Goal: Information Seeking & Learning: Learn about a topic

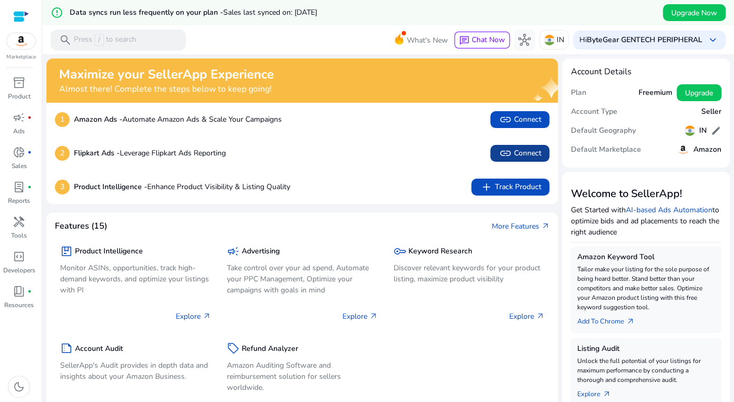
click at [520, 147] on span "link Connect" at bounding box center [519, 153] width 42 height 13
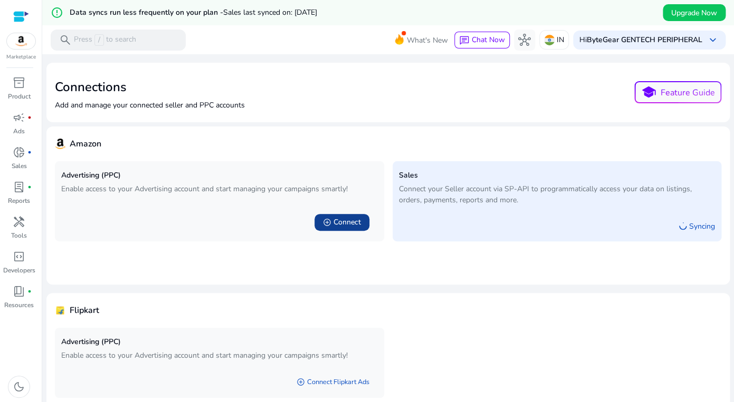
click at [344, 217] on span "Connect" at bounding box center [346, 222] width 27 height 11
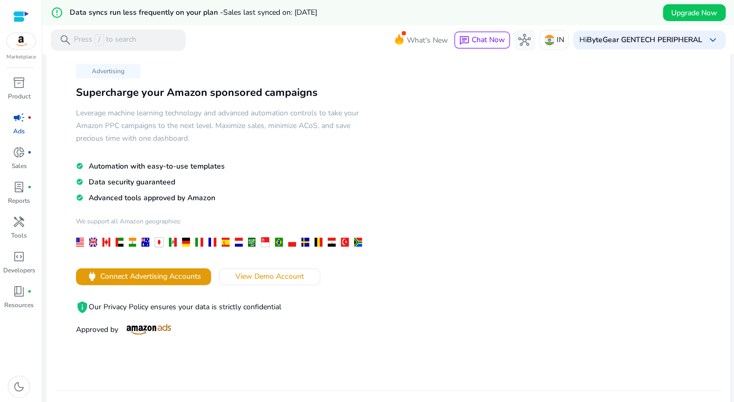
scroll to position [36, 0]
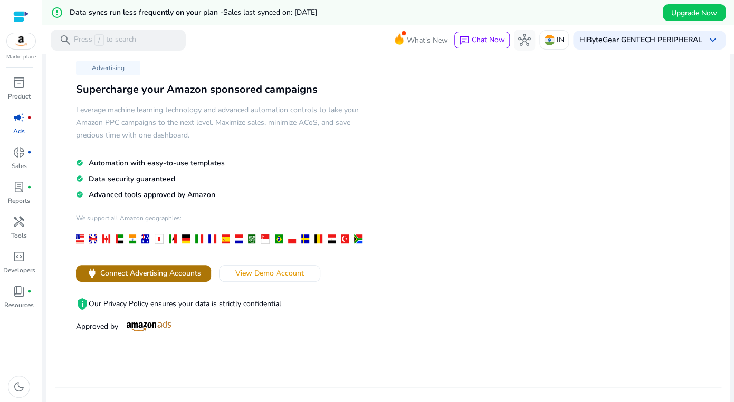
click at [171, 268] on span "Connect Advertising Accounts" at bounding box center [150, 273] width 101 height 11
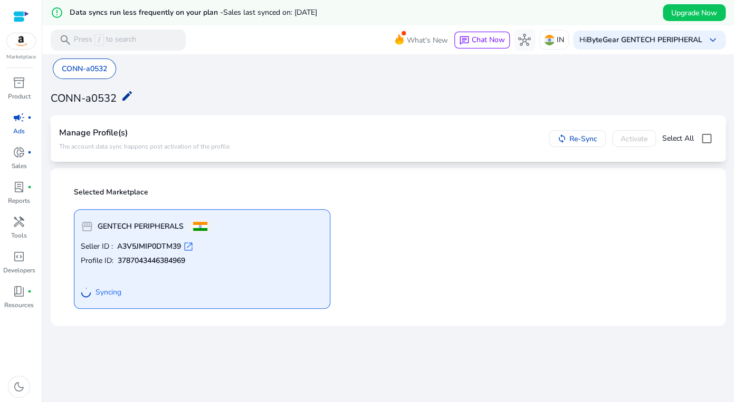
click at [121, 91] on mat-icon "edit" at bounding box center [127, 96] width 13 height 13
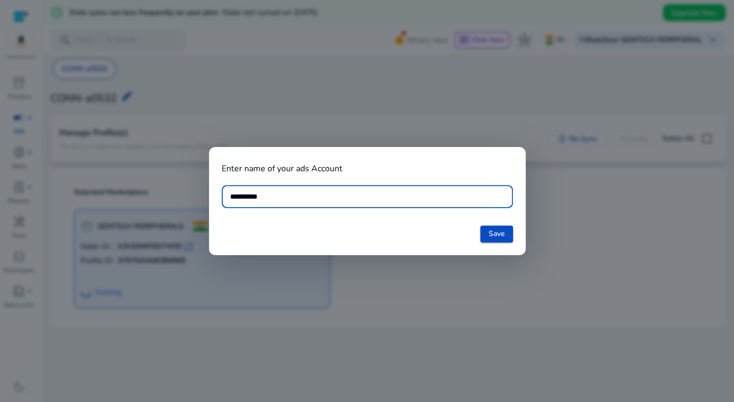
click at [304, 197] on input "**********" at bounding box center [367, 197] width 274 height 12
type input "**********"
click at [503, 231] on span "Save" at bounding box center [496, 233] width 16 height 11
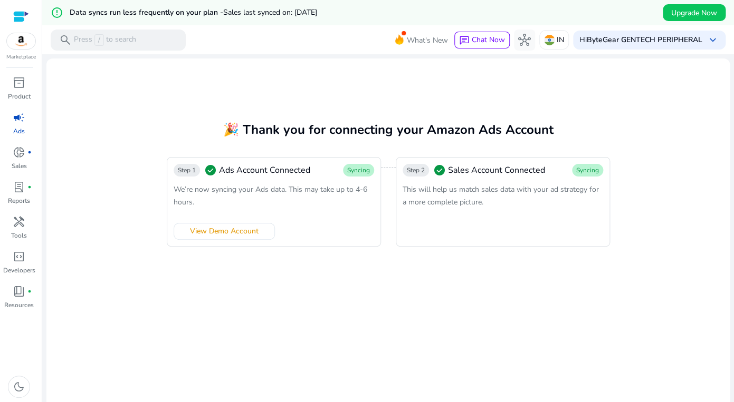
click at [357, 87] on mat-card "🎉 Thank you for connecting your Amazon Ads Account Step 1 check_circle Ads Acco…" at bounding box center [387, 246] width 683 height 375
click at [17, 114] on span "campaign" at bounding box center [19, 117] width 13 height 13
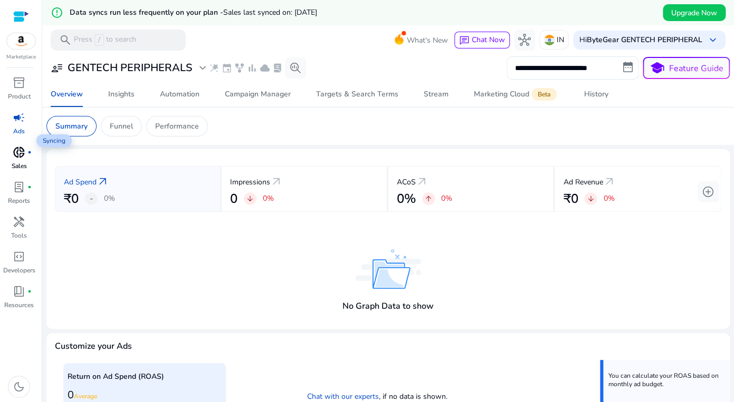
click at [23, 147] on div "donut_small fiber_manual_record" at bounding box center [19, 152] width 30 height 17
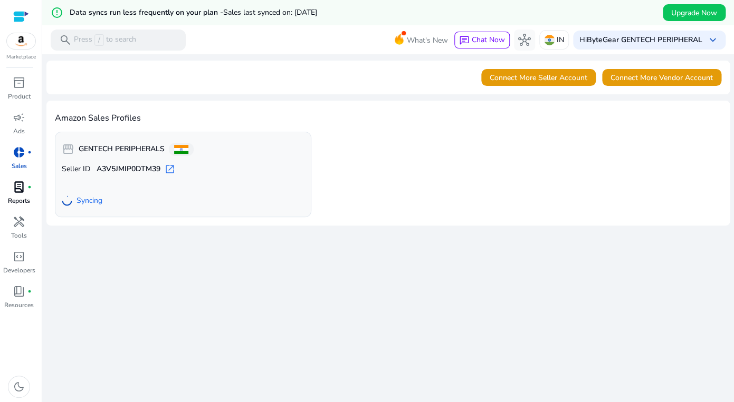
click at [21, 181] on span "lab_profile" at bounding box center [19, 187] width 13 height 13
click at [24, 181] on span "lab_profile" at bounding box center [19, 187] width 13 height 13
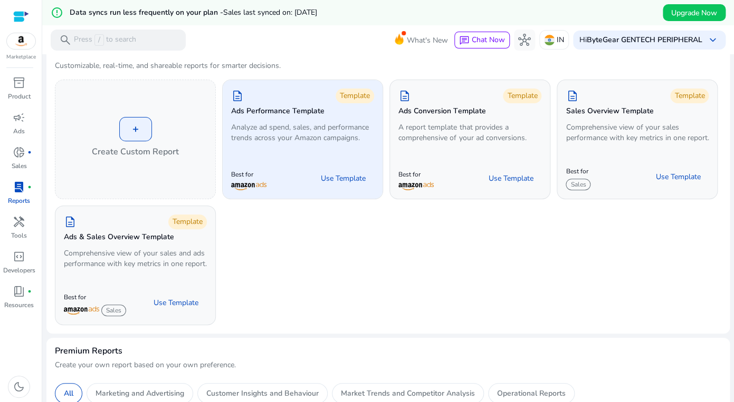
scroll to position [20, 0]
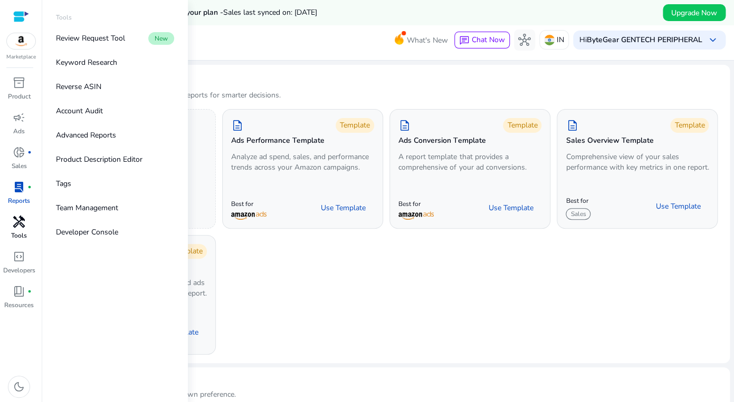
click at [21, 216] on span "handyman" at bounding box center [19, 222] width 13 height 13
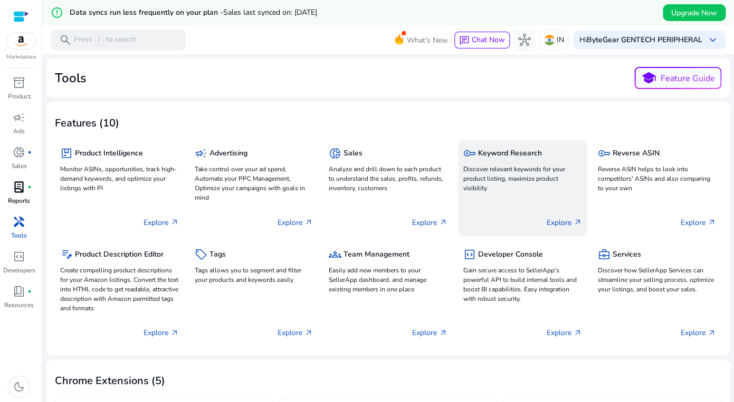
click at [514, 165] on p "Discover relevant keywords for your product listing, maximize product visibility" at bounding box center [522, 179] width 119 height 28
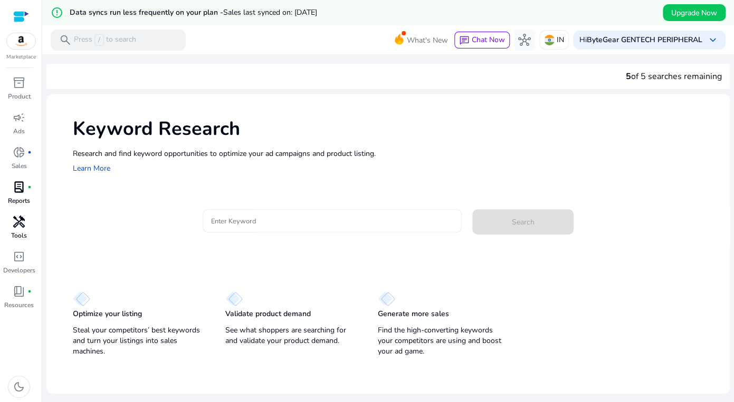
click at [264, 215] on input "Enter Keyword" at bounding box center [332, 221] width 243 height 12
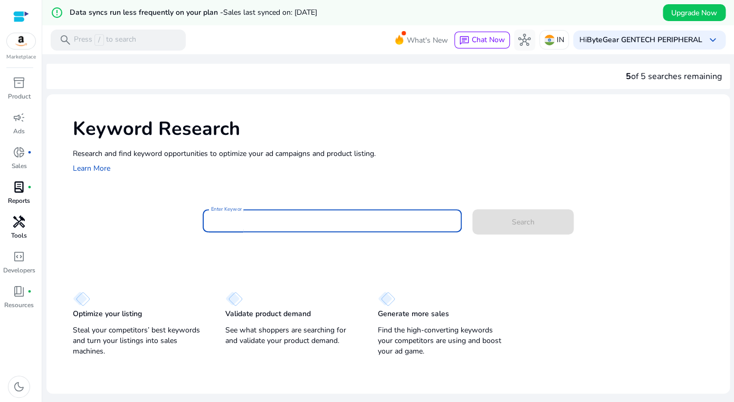
scroll to position [24, 0]
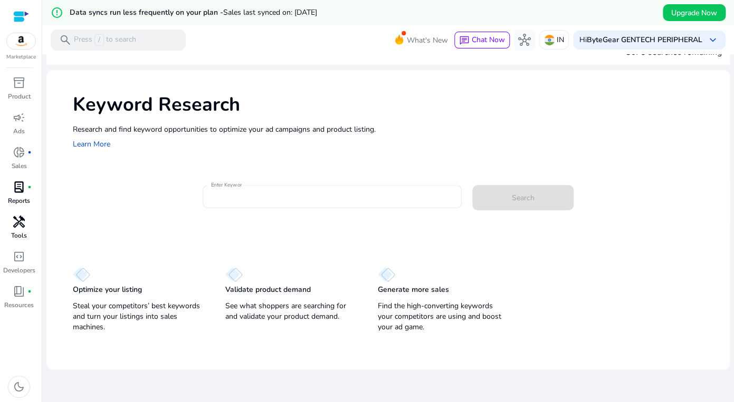
drag, startPoint x: 225, startPoint y: 280, endPoint x: 309, endPoint y: 304, distance: 87.3
click at [309, 304] on div "Optimize your listing Steal your competitors’ best keywords and turn your listi…" at bounding box center [387, 294] width 683 height 81
click at [309, 304] on p "See what shoppers are searching for and validate your product demand." at bounding box center [290, 311] width 131 height 21
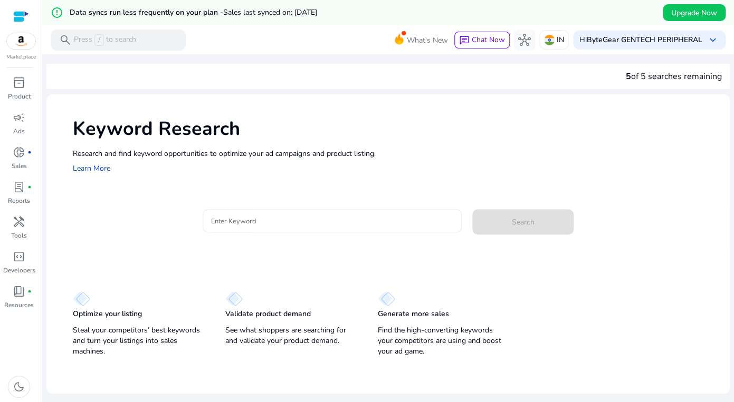
scroll to position [24, 0]
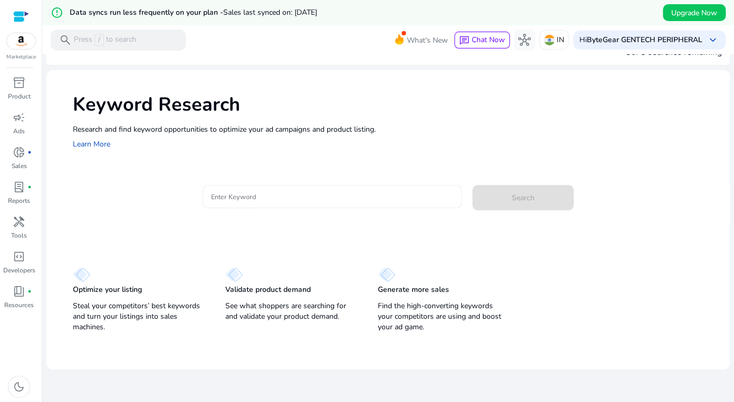
click at [310, 191] on input "Enter Keyword" at bounding box center [332, 197] width 243 height 12
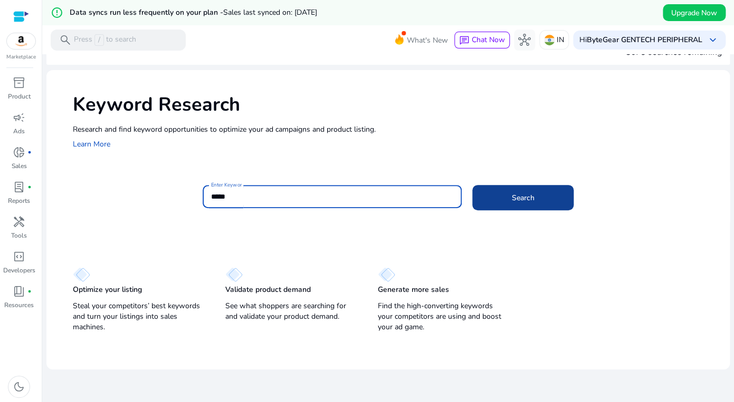
type input "*****"
click at [503, 188] on span at bounding box center [522, 197] width 101 height 25
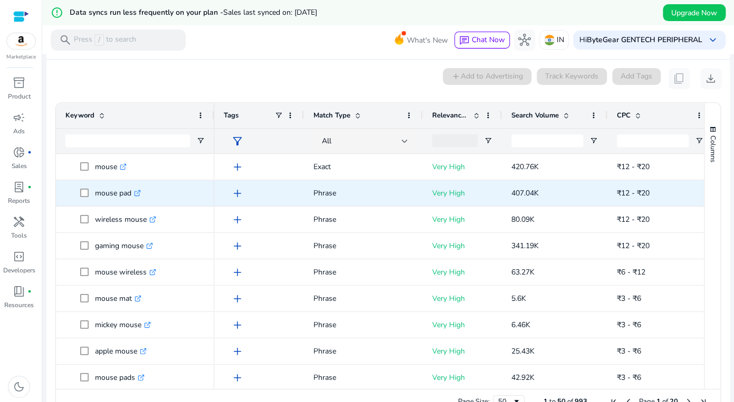
scroll to position [133, 0]
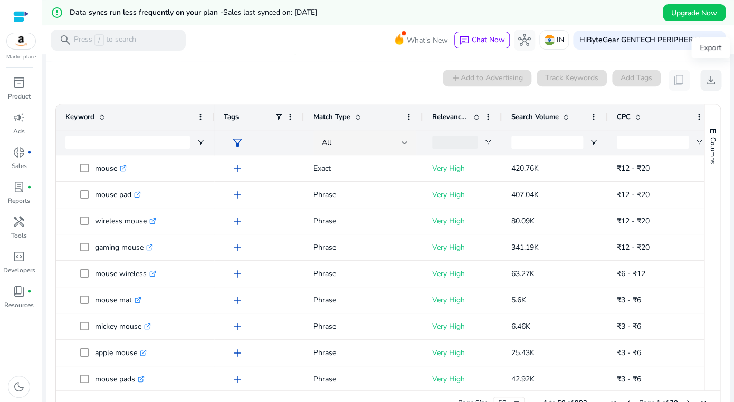
click at [716, 74] on span "download" at bounding box center [710, 80] width 13 height 13
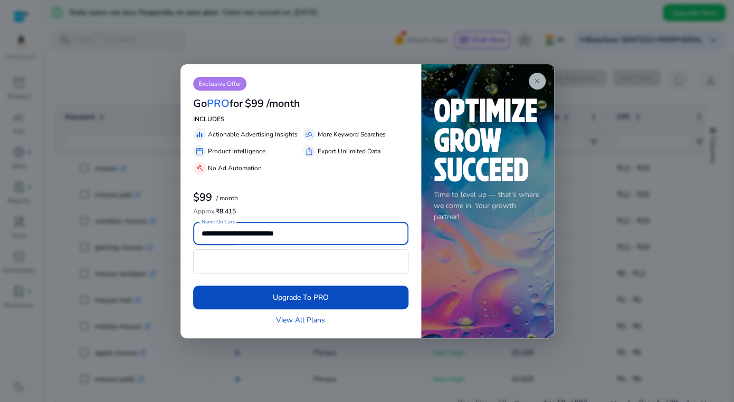
click at [533, 78] on span "close" at bounding box center [537, 81] width 8 height 8
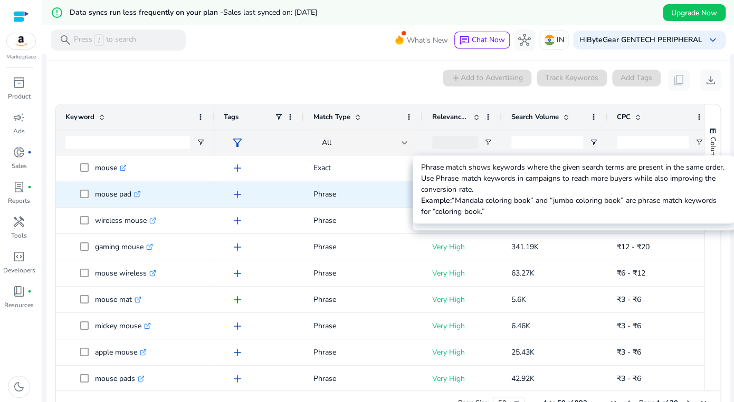
scroll to position [0, 0]
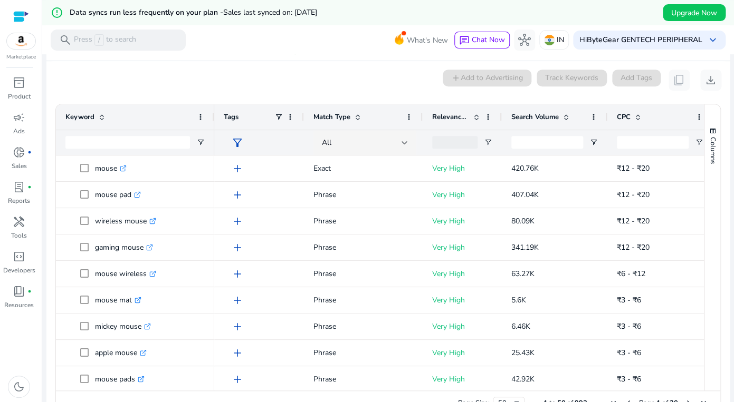
click at [562, 113] on span at bounding box center [566, 117] width 8 height 8
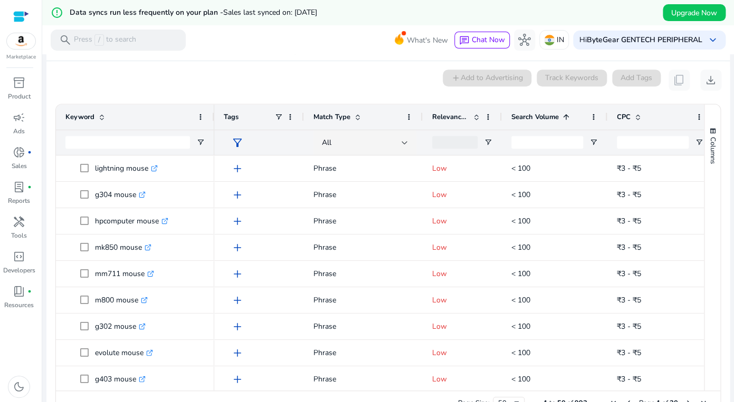
click at [562, 113] on span at bounding box center [566, 117] width 8 height 8
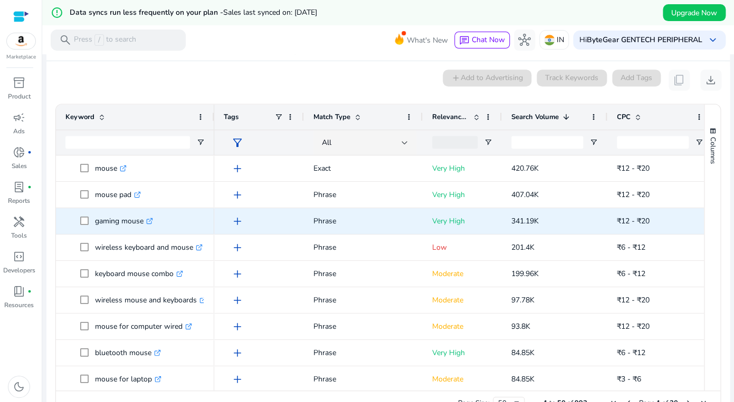
click at [551, 210] on p "341.19K" at bounding box center [554, 221] width 87 height 22
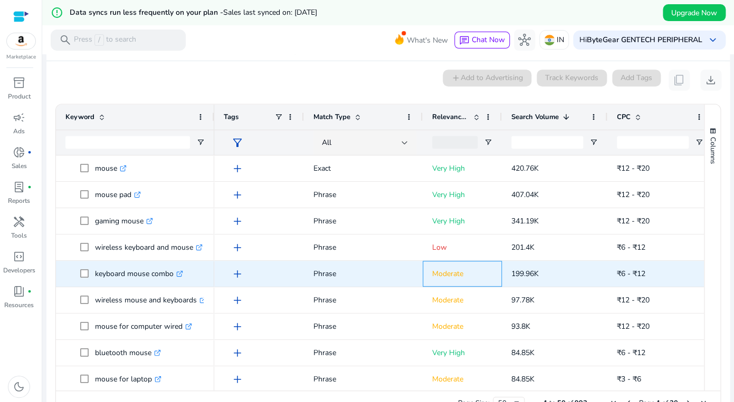
click at [445, 265] on p "Moderate" at bounding box center [462, 274] width 60 height 22
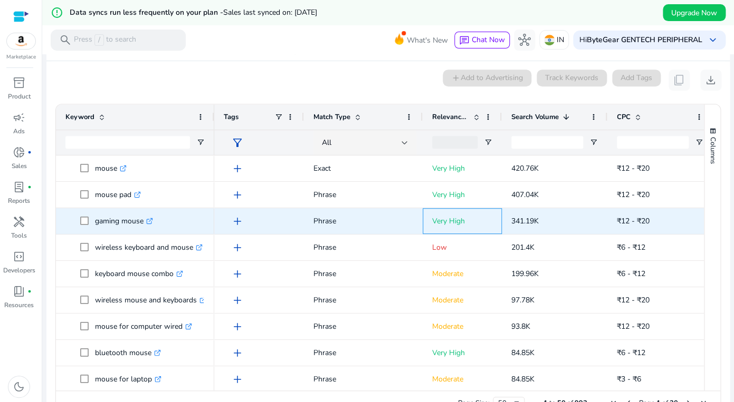
click at [430, 213] on div "Very High" at bounding box center [462, 221] width 79 height 26
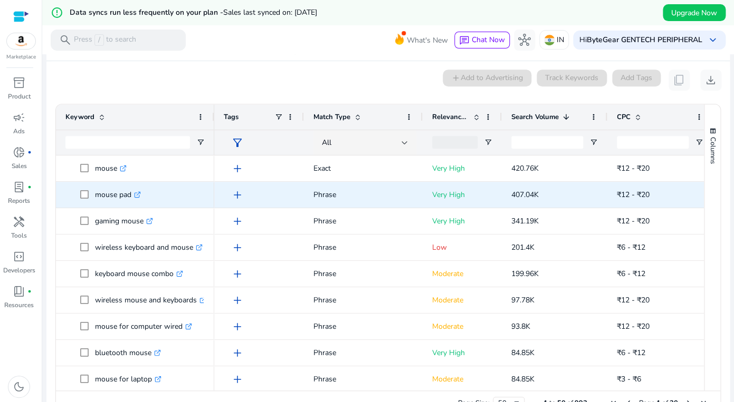
click at [238, 189] on span "add" at bounding box center [237, 195] width 13 height 13
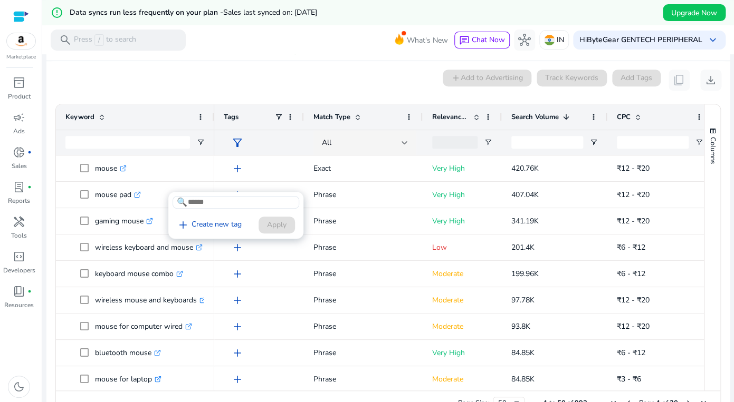
click at [246, 261] on div at bounding box center [367, 201] width 734 height 402
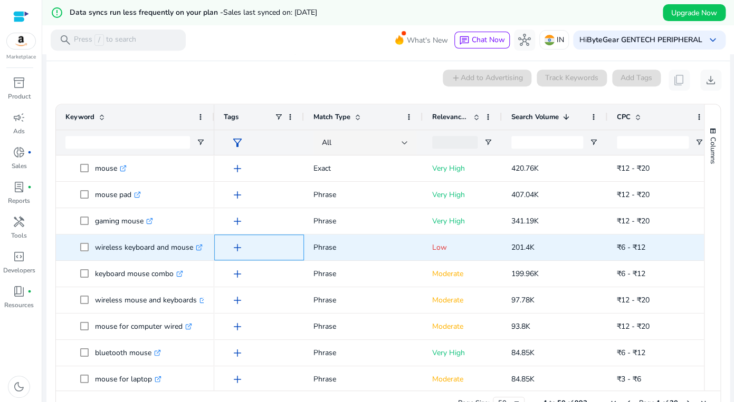
click at [237, 242] on span "add" at bounding box center [237, 248] width 13 height 13
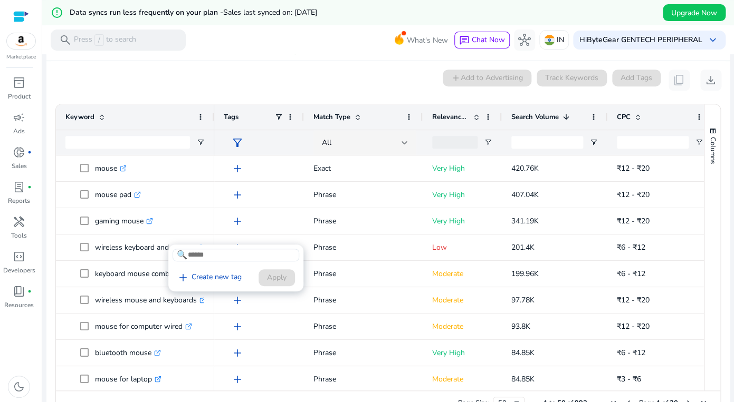
click at [273, 278] on div "add Create new tag Apply" at bounding box center [233, 278] width 122 height 20
click at [212, 279] on link "add Create new tag" at bounding box center [208, 278] width 73 height 13
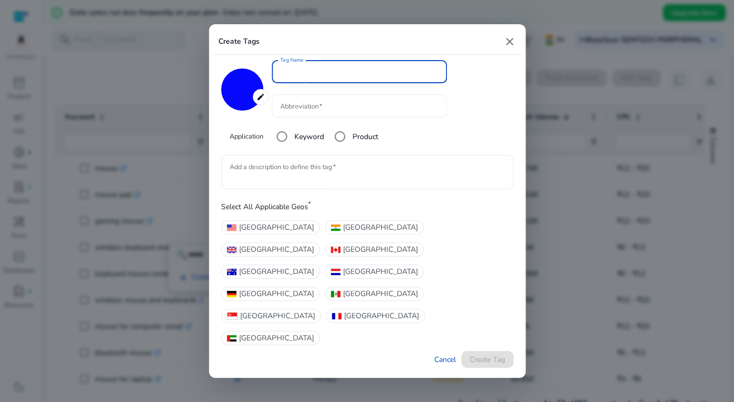
click at [347, 112] on input "Abbreviation" at bounding box center [359, 106] width 158 height 12
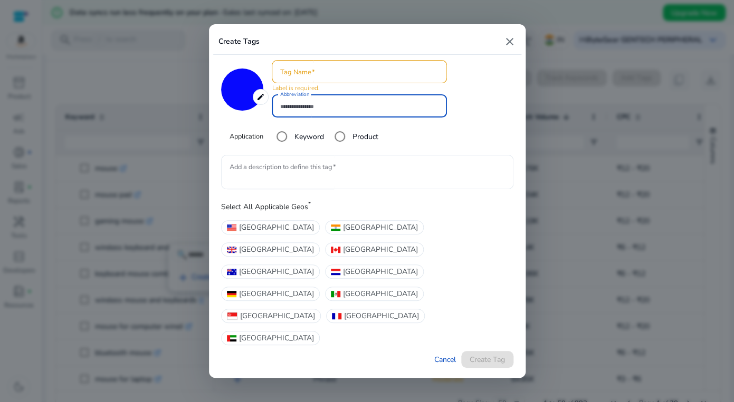
click at [376, 147] on div "Application Keyword Product" at bounding box center [346, 136] width 234 height 21
click at [446, 354] on link "Cancel" at bounding box center [445, 359] width 22 height 11
type input "*******"
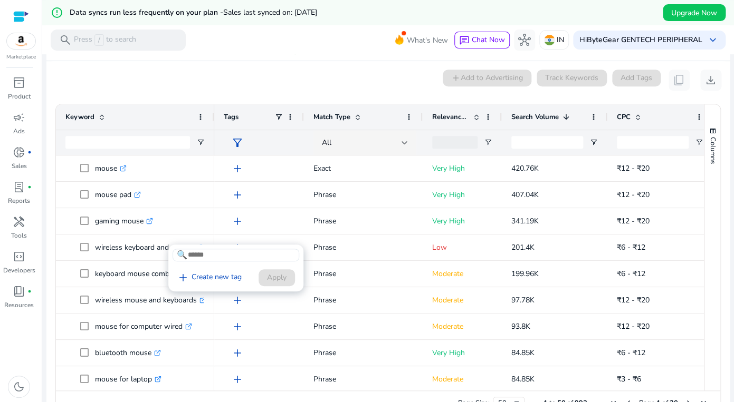
click at [346, 209] on div at bounding box center [367, 201] width 734 height 402
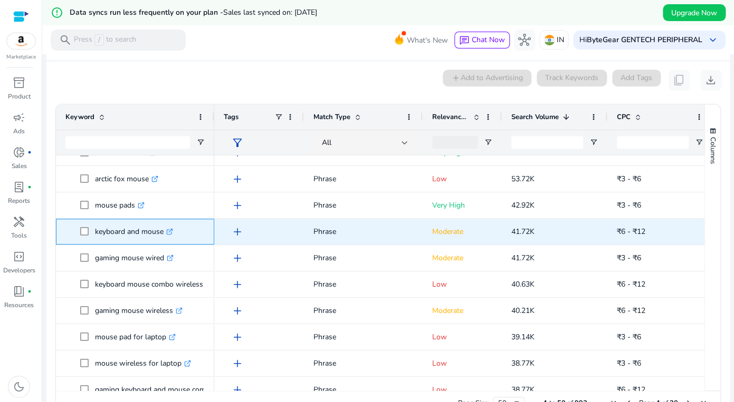
click at [169, 228] on icon at bounding box center [171, 230] width 4 height 4
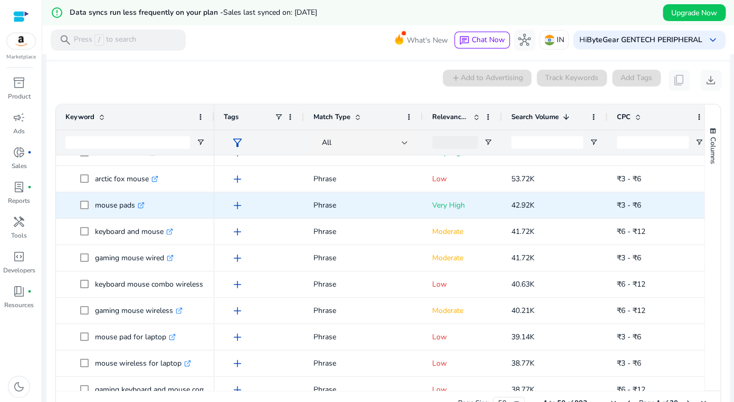
click at [270, 204] on div "add" at bounding box center [261, 206] width 65 height 20
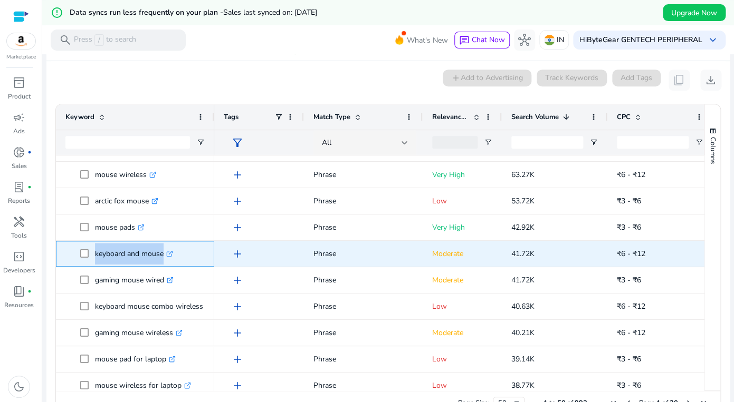
drag, startPoint x: 92, startPoint y: 247, endPoint x: 154, endPoint y: 247, distance: 61.7
click at [154, 247] on span "keyboard and mouse .st0{fill:#2c8af8}" at bounding box center [142, 254] width 124 height 22
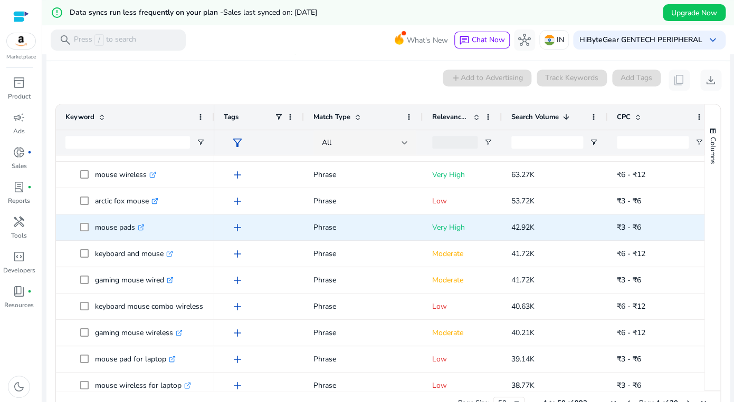
click at [255, 242] on div "add" at bounding box center [259, 254] width 71 height 25
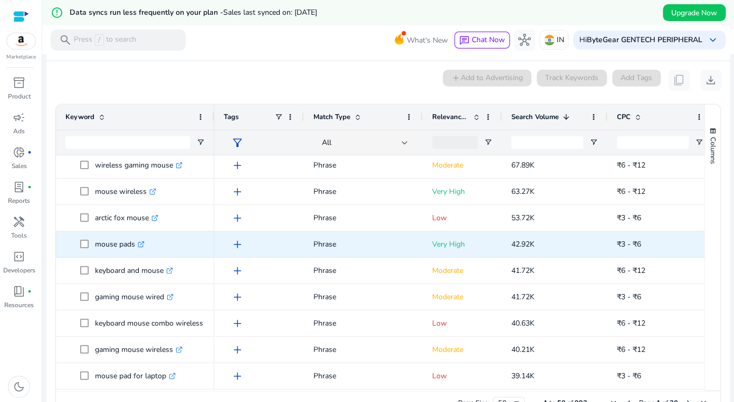
click at [262, 235] on div "add" at bounding box center [261, 245] width 65 height 20
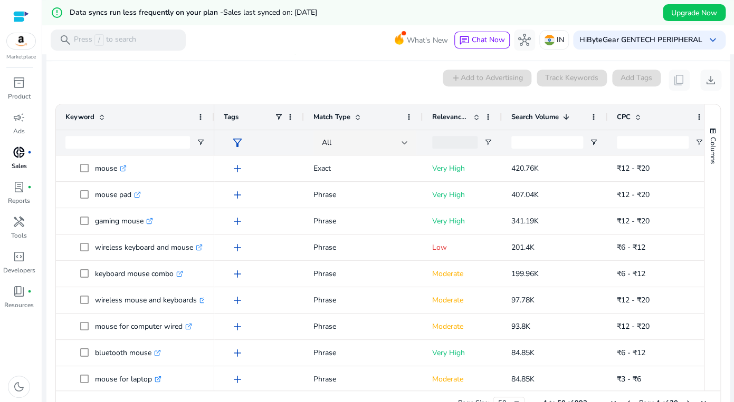
click at [25, 146] on span "donut_small" at bounding box center [19, 152] width 13 height 13
